Goal: Transaction & Acquisition: Purchase product/service

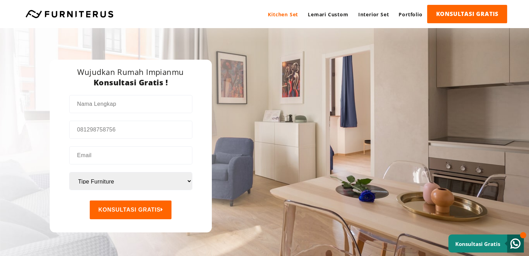
click at [285, 15] on link "Kitchen Set" at bounding box center [283, 14] width 40 height 19
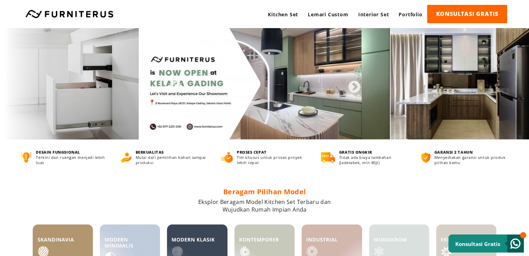
click at [64, 12] on link at bounding box center [69, 14] width 95 height 8
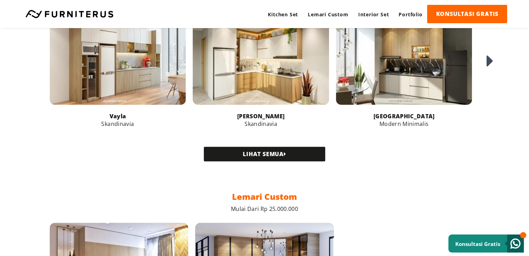
scroll to position [278, 0]
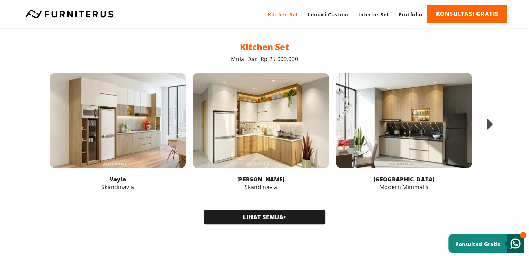
click at [272, 13] on link "Kitchen Set" at bounding box center [283, 14] width 40 height 19
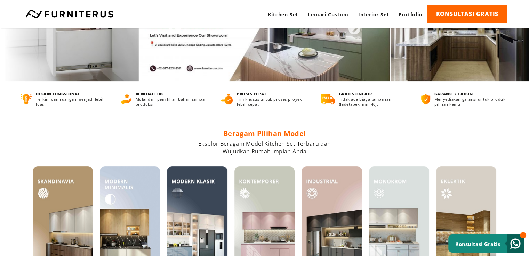
scroll to position [104, 0]
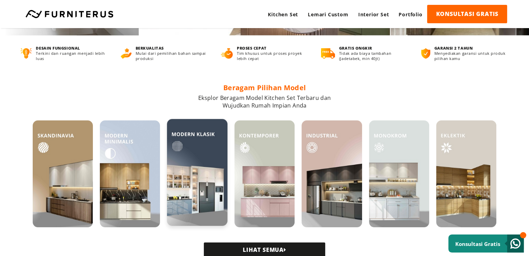
click at [196, 157] on img at bounding box center [197, 172] width 60 height 107
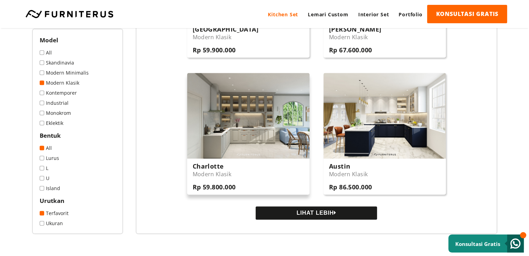
scroll to position [660, 0]
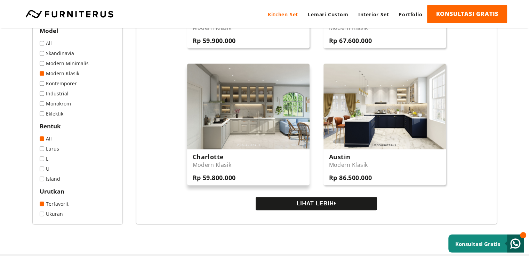
click at [251, 104] on img at bounding box center [248, 106] width 122 height 85
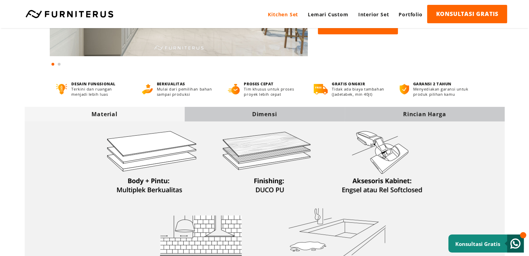
scroll to position [243, 0]
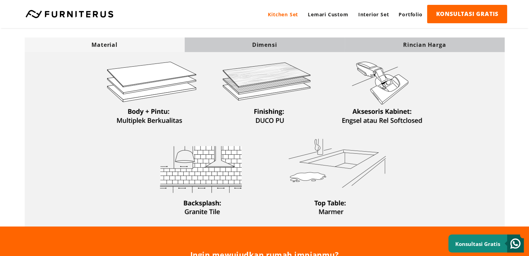
click at [421, 44] on div "Rincian Harga" at bounding box center [424, 45] width 160 height 8
